Goal: Find specific page/section: Find specific page/section

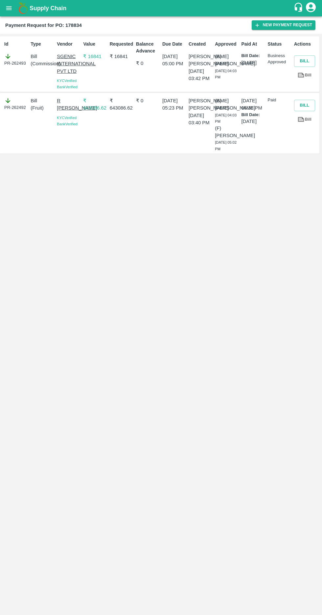
click at [7, 8] on icon "open drawer" at bounding box center [9, 8] width 6 height 4
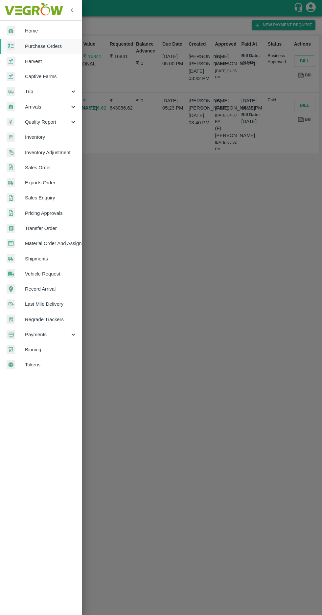
click at [34, 46] on span "Purchase Orders" at bounding box center [51, 46] width 52 height 7
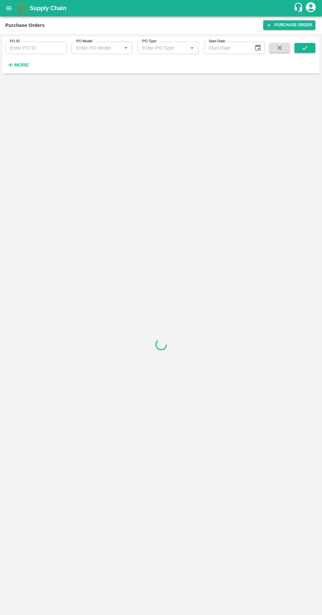
click at [14, 63] on strong "More" at bounding box center [21, 64] width 15 height 5
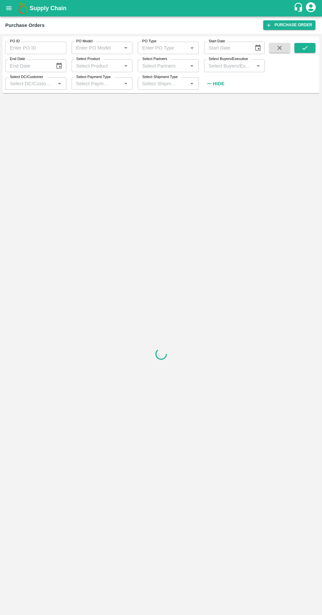
click at [225, 67] on input "Select Buyers/Executive" at bounding box center [229, 65] width 46 height 9
type input "afza"
click at [212, 99] on input "checkbox" at bounding box center [217, 99] width 13 height 13
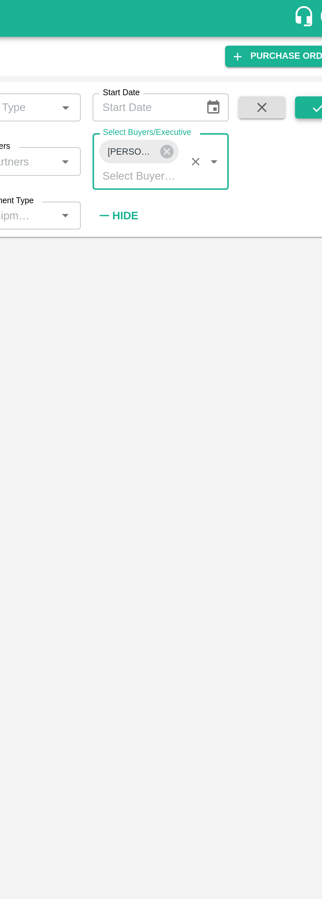
click at [305, 50] on icon "submit" at bounding box center [304, 47] width 7 height 7
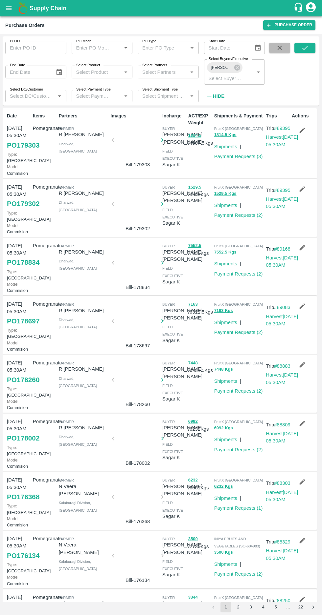
click at [286, 48] on button "button" at bounding box center [279, 48] width 21 height 10
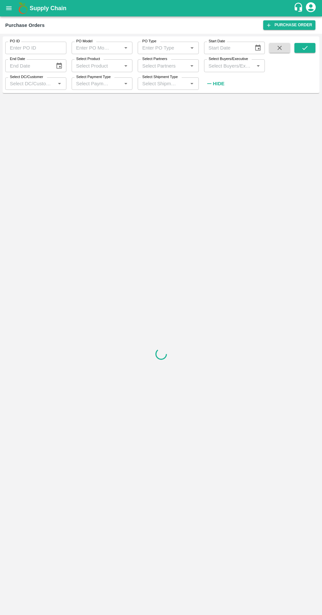
click at [225, 66] on input "Select Buyers/Executive" at bounding box center [229, 65] width 46 height 9
type input "afza"
click at [213, 100] on input "checkbox" at bounding box center [217, 99] width 13 height 13
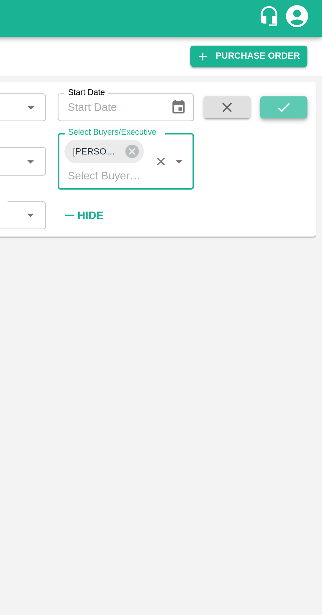
click at [306, 52] on button "submit" at bounding box center [304, 48] width 21 height 10
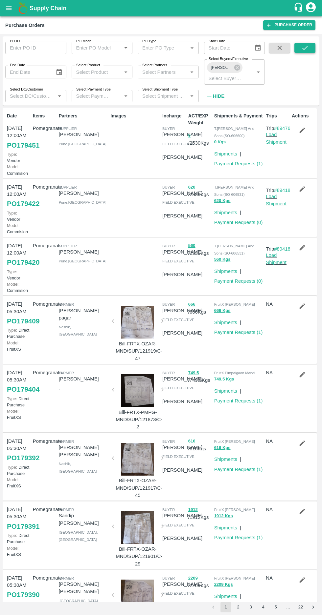
click at [304, 48] on icon "submit" at bounding box center [304, 47] width 7 height 7
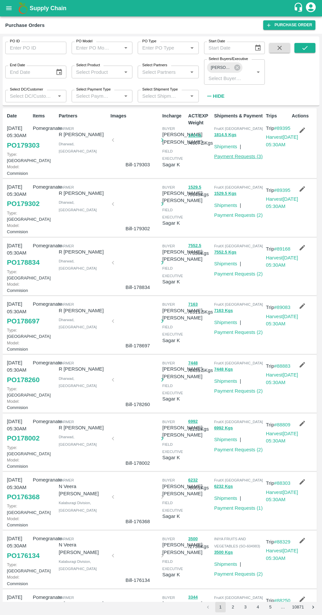
click at [238, 157] on link "Payment Requests ( 3 )" at bounding box center [238, 156] width 49 height 5
